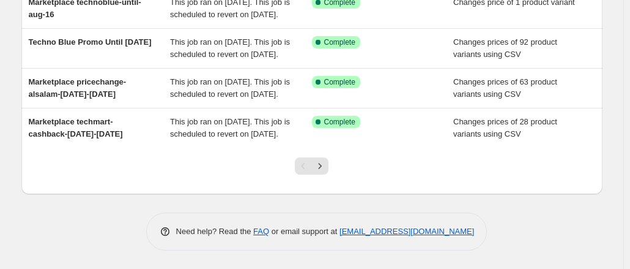
scroll to position [469, 0]
click at [321, 169] on icon "Next" at bounding box center [320, 166] width 12 height 12
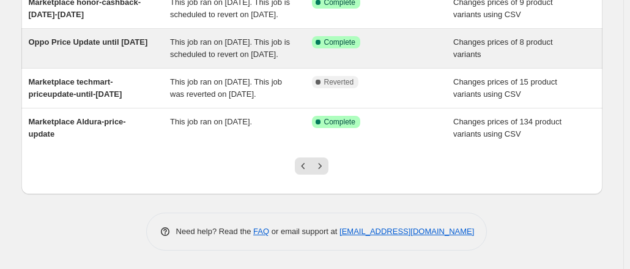
scroll to position [428, 0]
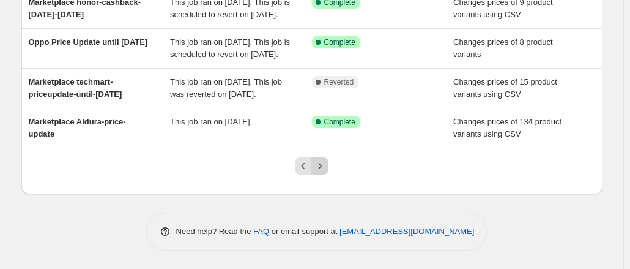
click at [324, 172] on icon "Next" at bounding box center [320, 166] width 12 height 12
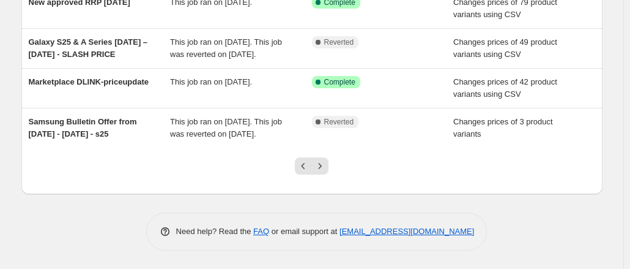
scroll to position [383, 0]
click at [305, 165] on icon "Previous" at bounding box center [303, 166] width 12 height 12
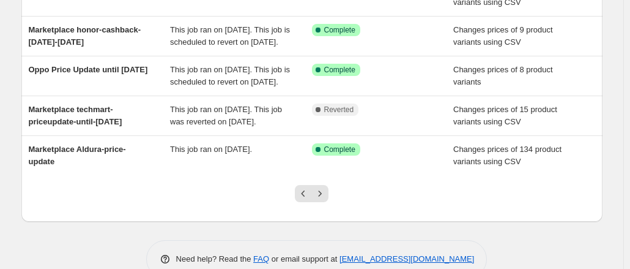
scroll to position [456, 0]
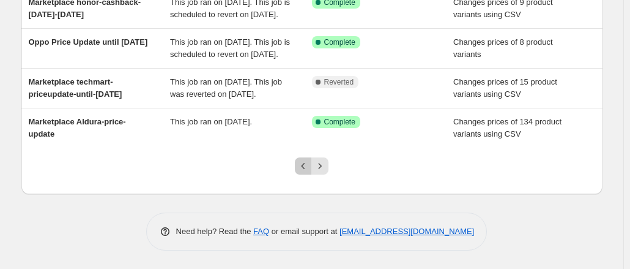
click at [304, 171] on icon "Previous" at bounding box center [303, 166] width 12 height 12
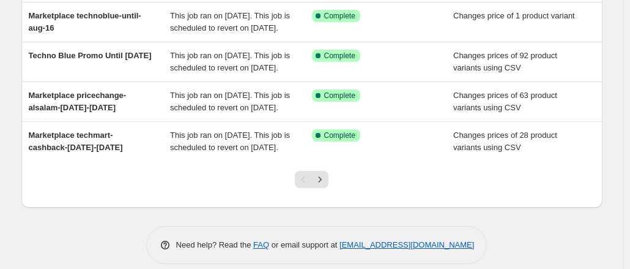
scroll to position [367, 0]
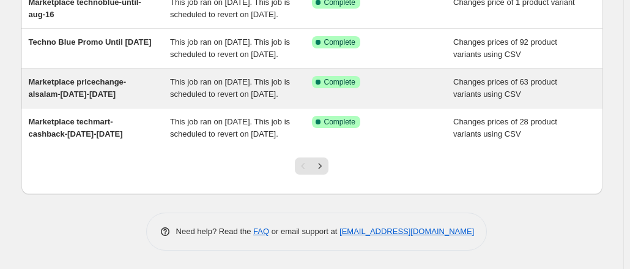
click at [109, 100] on div "Marketplace pricechange-alsalam-[DATE]-[DATE]" at bounding box center [100, 88] width 142 height 24
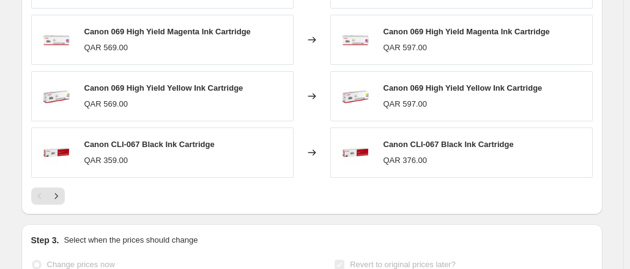
scroll to position [795, 0]
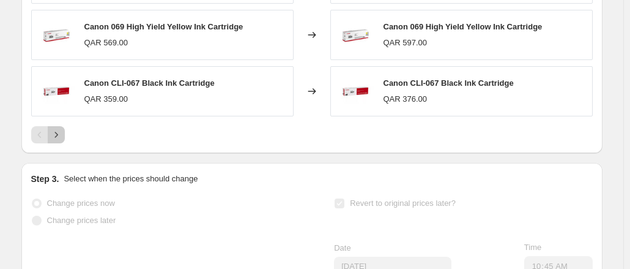
click at [54, 128] on icon "Next" at bounding box center [56, 134] width 12 height 12
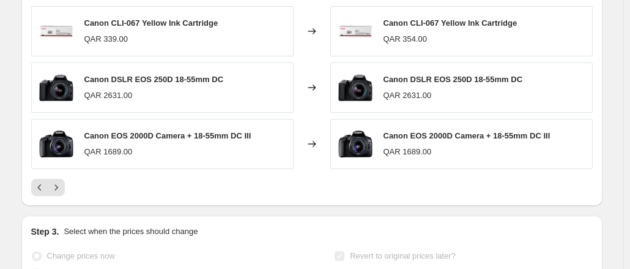
scroll to position [673, 0]
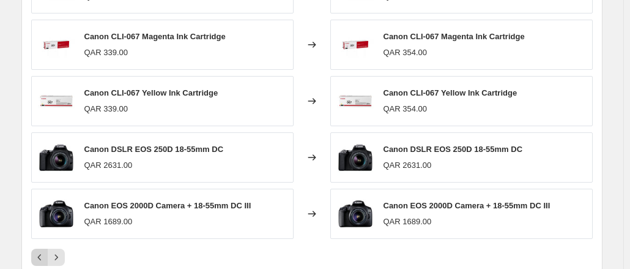
click at [48, 249] on button "Previous" at bounding box center [39, 256] width 17 height 17
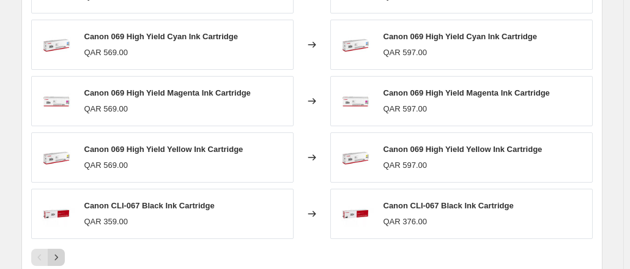
click at [56, 251] on icon "Next" at bounding box center [56, 257] width 12 height 12
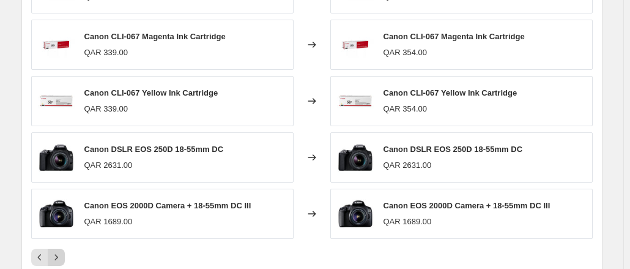
click at [56, 251] on icon "Next" at bounding box center [56, 257] width 12 height 12
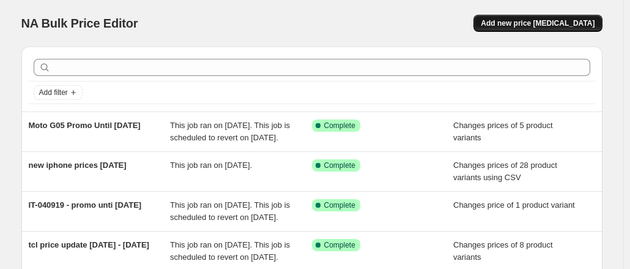
click at [580, 25] on span "Add new price [MEDICAL_DATA]" at bounding box center [538, 23] width 114 height 10
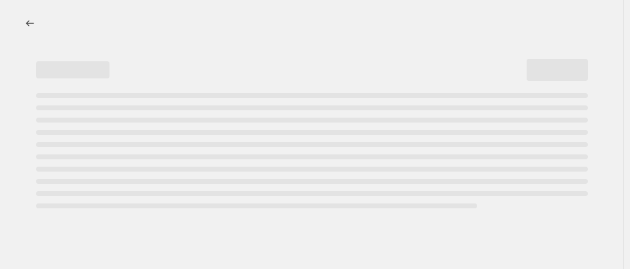
select select "percentage"
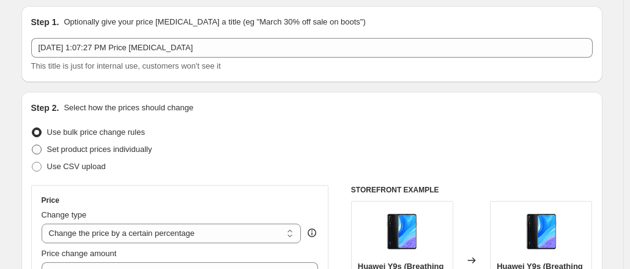
scroll to position [61, 0]
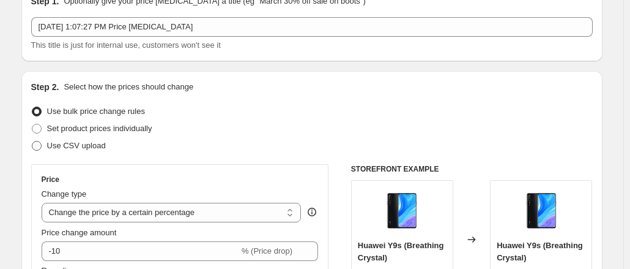
click at [37, 141] on span at bounding box center [37, 146] width 10 height 10
click at [32, 141] on input "Use CSV upload" at bounding box center [32, 141] width 1 height 1
radio input "true"
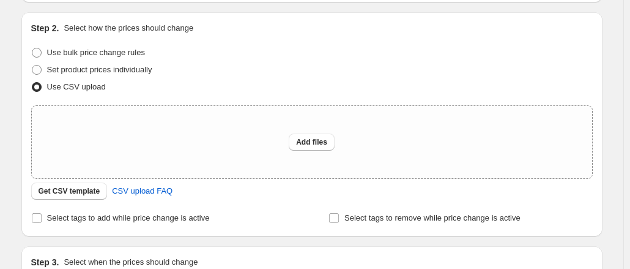
scroll to position [184, 0]
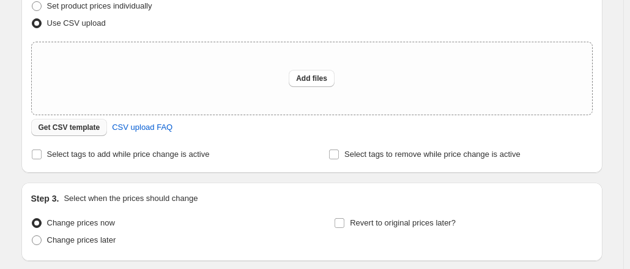
click at [51, 122] on button "Get CSV template" at bounding box center [69, 127] width 76 height 17
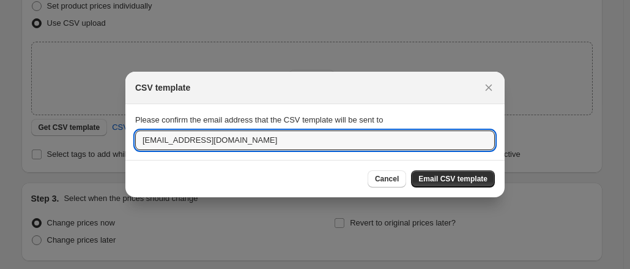
drag, startPoint x: 197, startPoint y: 139, endPoint x: 20, endPoint y: 121, distance: 177.8
type input "[EMAIL_ADDRESS][DOMAIN_NAME]"
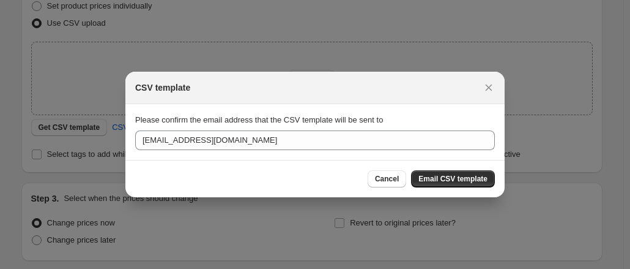
click at [470, 164] on div "Cancel Email CSV template" at bounding box center [314, 178] width 379 height 37
click at [464, 178] on span "Email CSV template" at bounding box center [452, 179] width 69 height 10
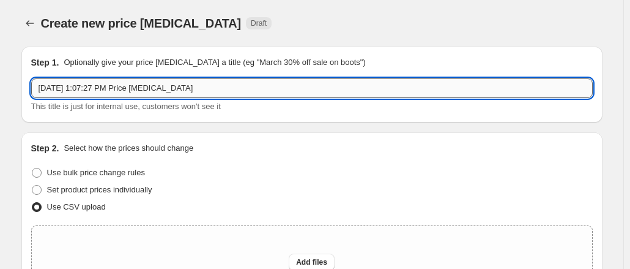
click at [240, 85] on input "[DATE] 1:07:27 PM Price [MEDICAL_DATA]" at bounding box center [312, 88] width 562 height 20
type input "m"
drag, startPoint x: 188, startPoint y: 94, endPoint x: 85, endPoint y: 86, distance: 103.7
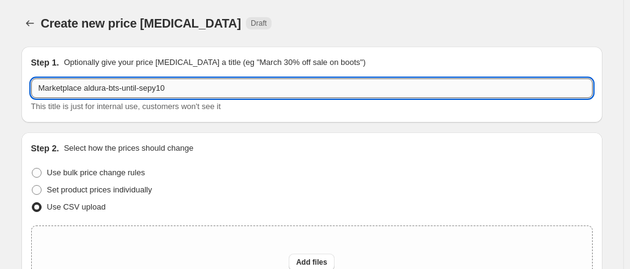
click at [85, 86] on input "Marketplace aldura-bts-until-sepy10" at bounding box center [312, 88] width 562 height 20
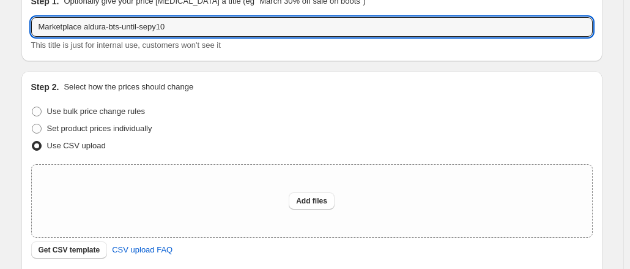
scroll to position [184, 0]
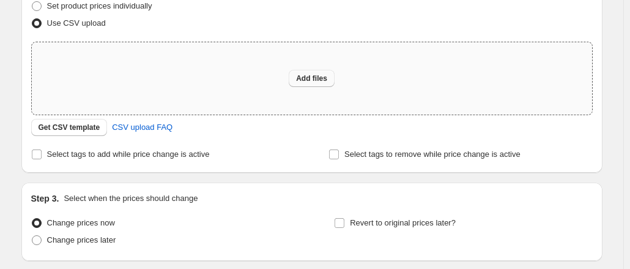
type input "Marketplace aldura-bts-until-sepy10"
click at [313, 81] on span "Add files" at bounding box center [311, 78] width 31 height 10
type input "C:\fakepath\csv_template_user_10815aldurabts.csv"
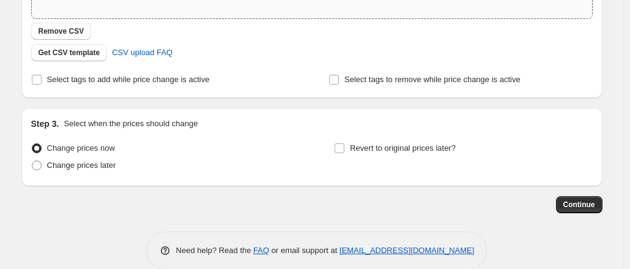
scroll to position [297, 0]
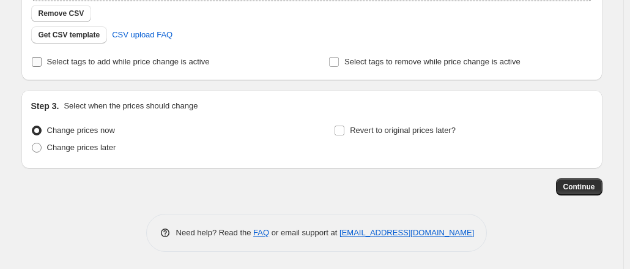
click at [46, 62] on label "Select tags to add while price change is active" at bounding box center [120, 61] width 179 height 17
click at [42, 62] on input "Select tags to add while price change is active" at bounding box center [37, 62] width 10 height 10
checkbox input "true"
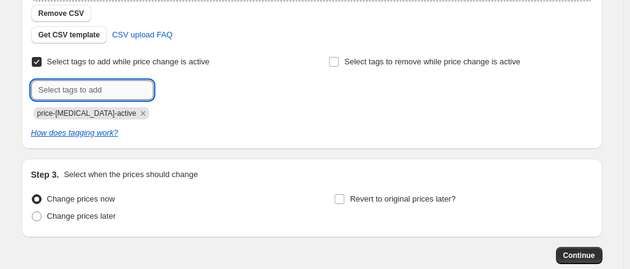
click at [125, 89] on input "text" at bounding box center [92, 90] width 122 height 20
paste input "aldura-bts-until-sepy10"
type input "aldura-bts-until-sepy10"
click at [201, 87] on span "aldura-bts-..." at bounding box center [202, 88] width 44 height 9
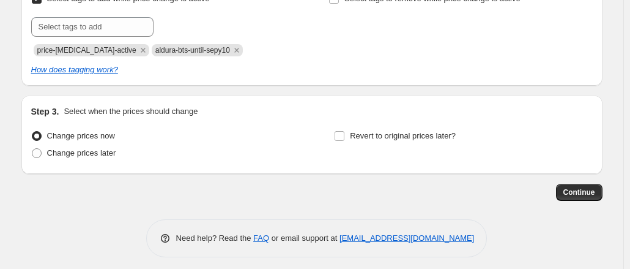
scroll to position [366, 0]
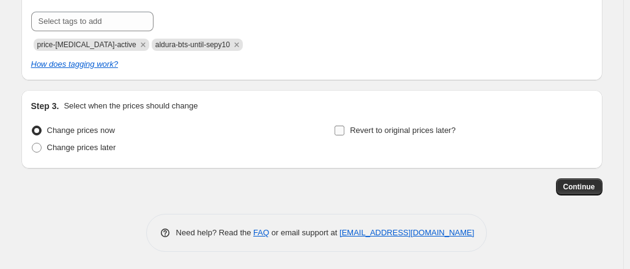
click at [344, 132] on input "Revert to original prices later?" at bounding box center [340, 130] width 10 height 10
checkbox input "true"
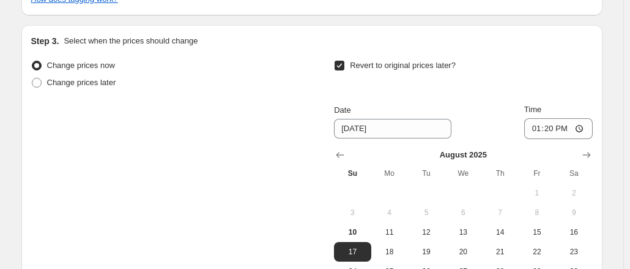
scroll to position [549, 0]
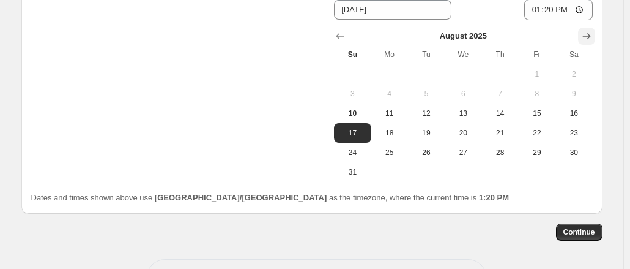
click at [588, 41] on icon "Show next month, September 2025" at bounding box center [586, 36] width 12 height 12
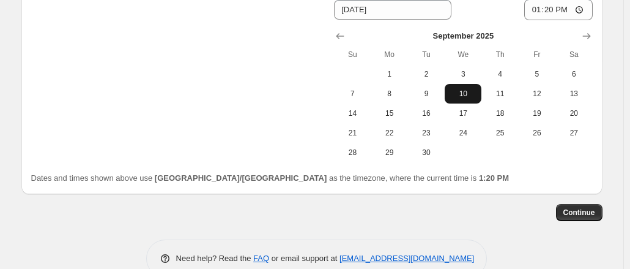
click at [459, 91] on span "10" at bounding box center [463, 94] width 27 height 10
type input "[DATE]"
click at [539, 9] on input "13:20" at bounding box center [558, 9] width 69 height 21
click at [526, 13] on div "Date [DATE] Time 13:20" at bounding box center [463, 2] width 258 height 35
click at [541, 13] on input "13:20" at bounding box center [558, 9] width 69 height 21
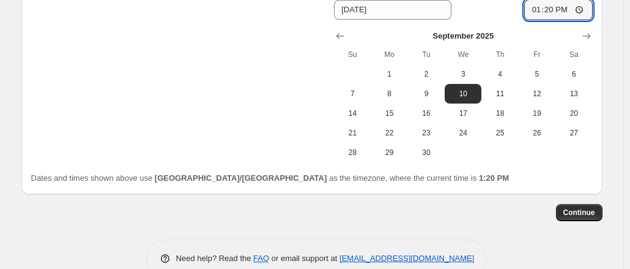
click at [551, 20] on div "[DATE] Su Mo Tu We Th Fr Sa 1 2 3 4 5 6 7 8 9 10 11 12 13 14 15 16 17 18 19 20 …" at bounding box center [458, 91] width 268 height 142
click at [538, 12] on input "13:20" at bounding box center [558, 9] width 69 height 21
click at [562, 10] on input "23:20" at bounding box center [558, 9] width 69 height 21
type input "11:20"
click at [572, 210] on span "Continue" at bounding box center [579, 212] width 32 height 10
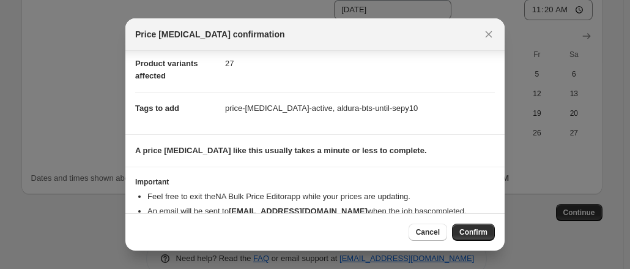
scroll to position [100, 0]
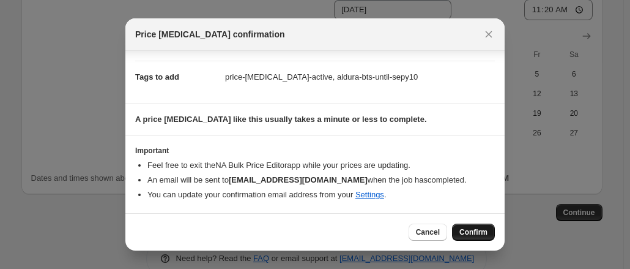
click at [469, 232] on span "Confirm" at bounding box center [473, 232] width 28 height 10
